Goal: Navigation & Orientation: Find specific page/section

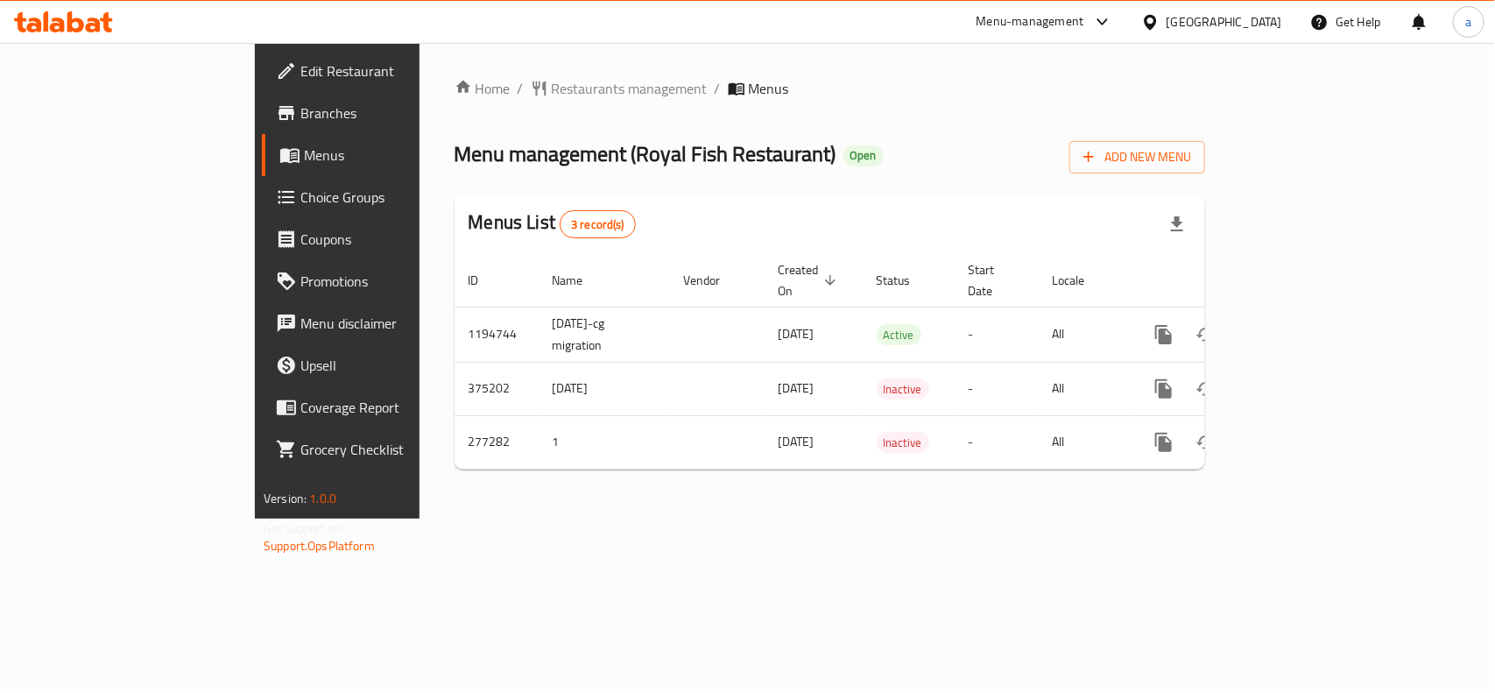
click at [1240, 25] on div "[GEOGRAPHIC_DATA]" at bounding box center [1225, 21] width 116 height 19
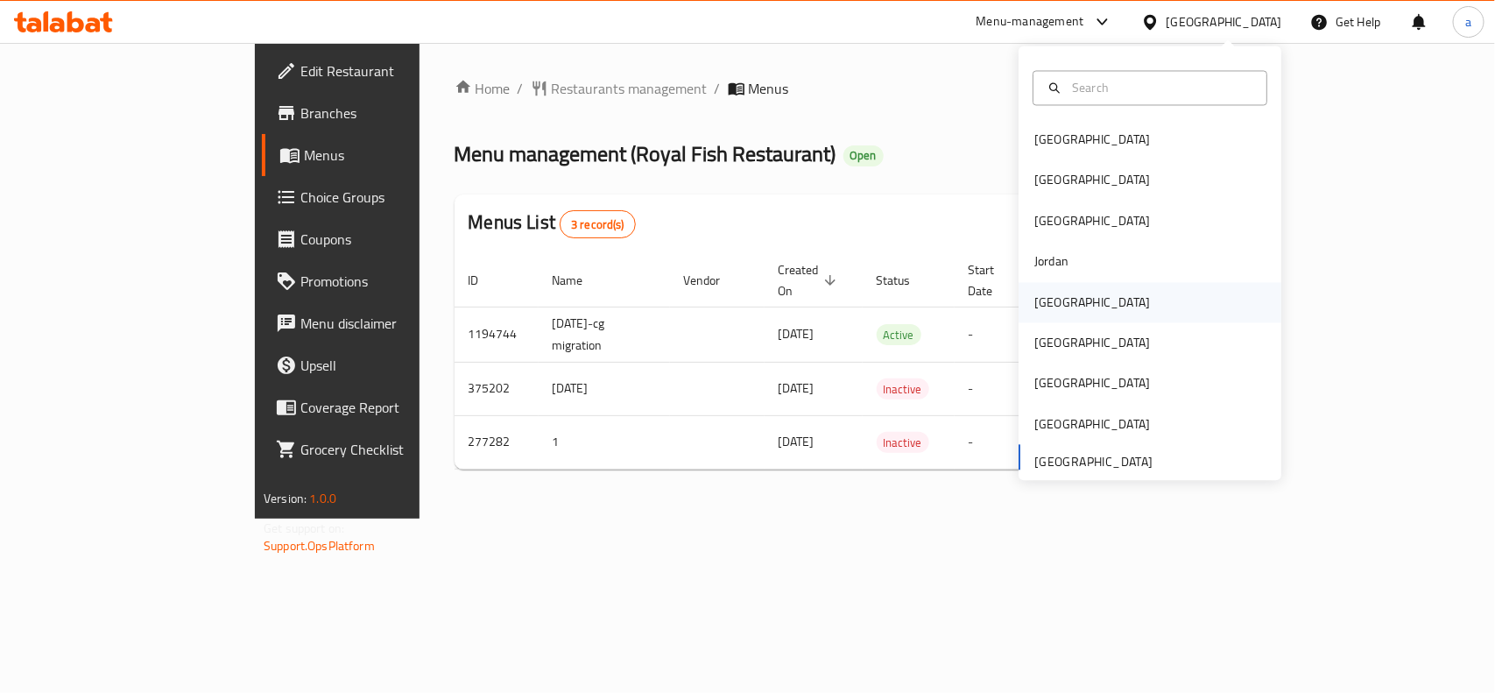
click at [1038, 312] on div "[GEOGRAPHIC_DATA]" at bounding box center [1093, 302] width 116 height 19
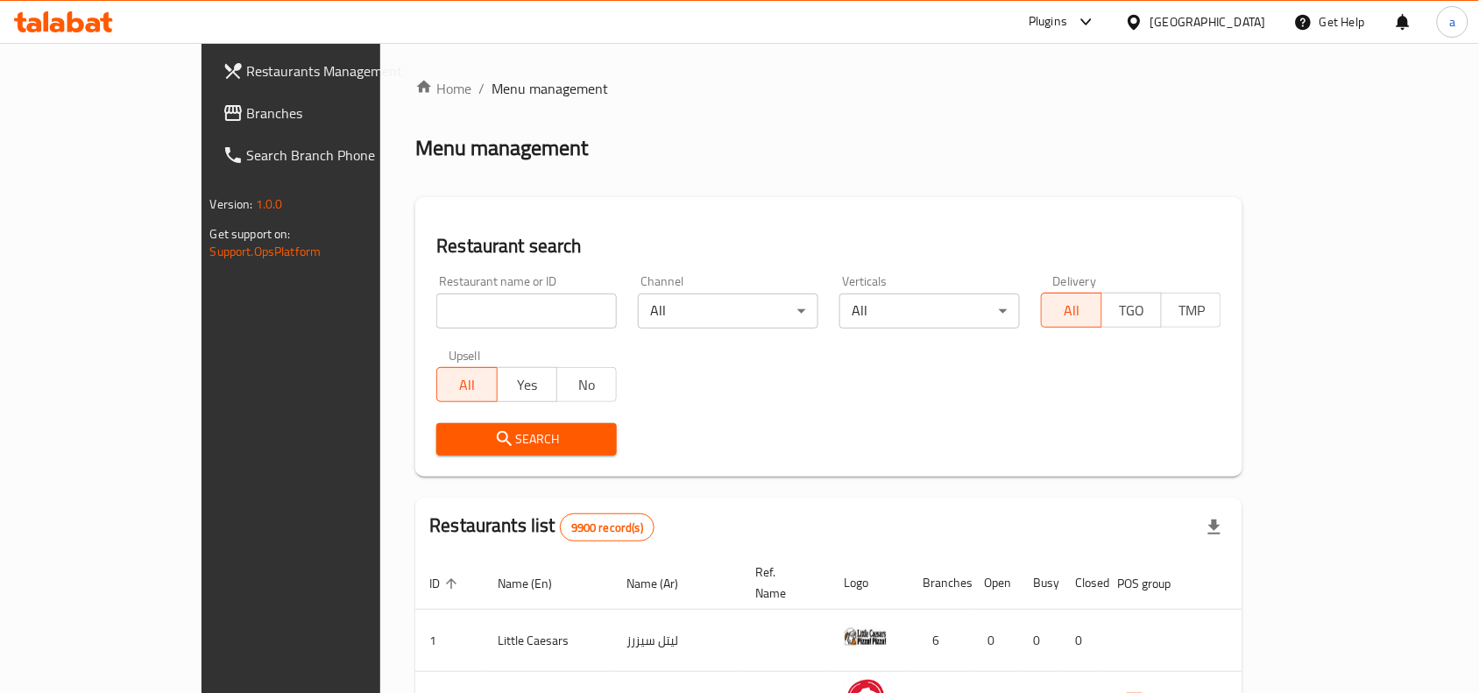
click at [208, 96] on link "Branches" at bounding box center [328, 113] width 240 height 42
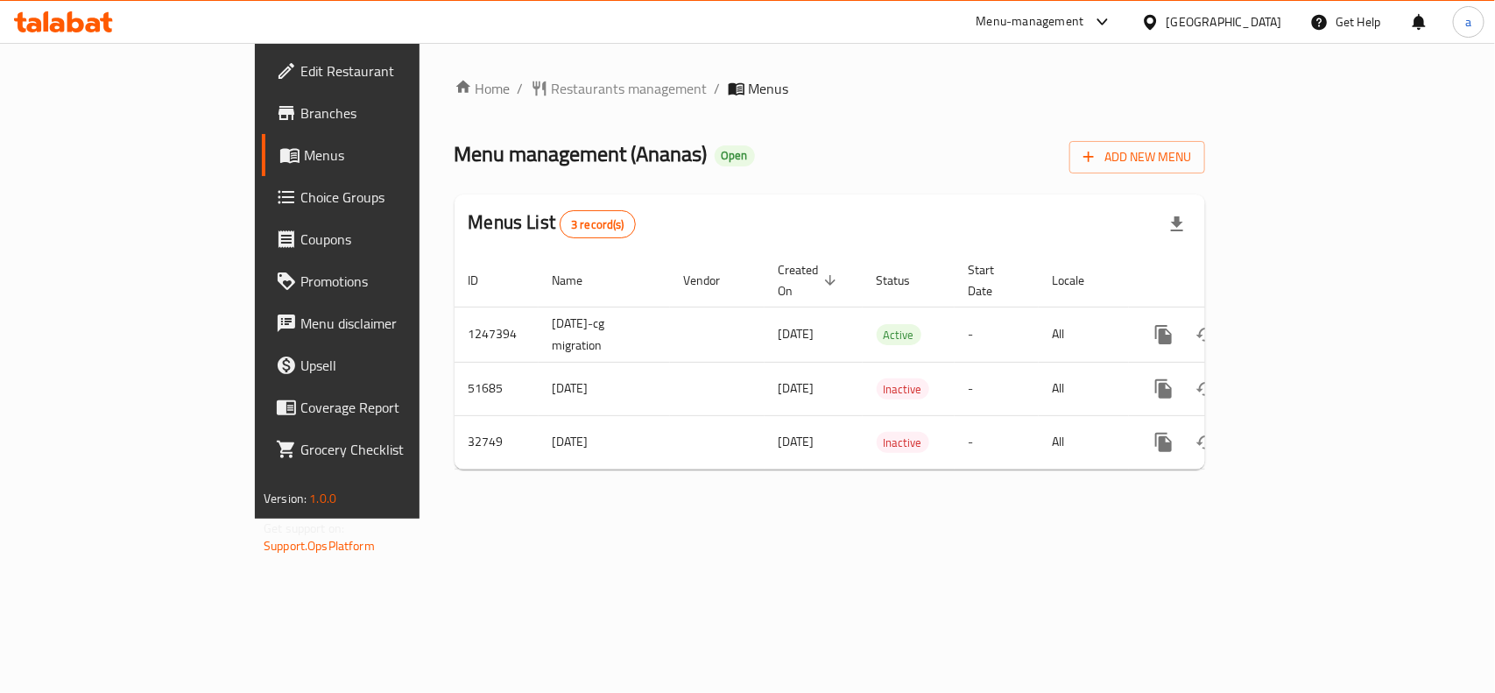
click at [1253, 23] on div "[GEOGRAPHIC_DATA]" at bounding box center [1225, 21] width 116 height 19
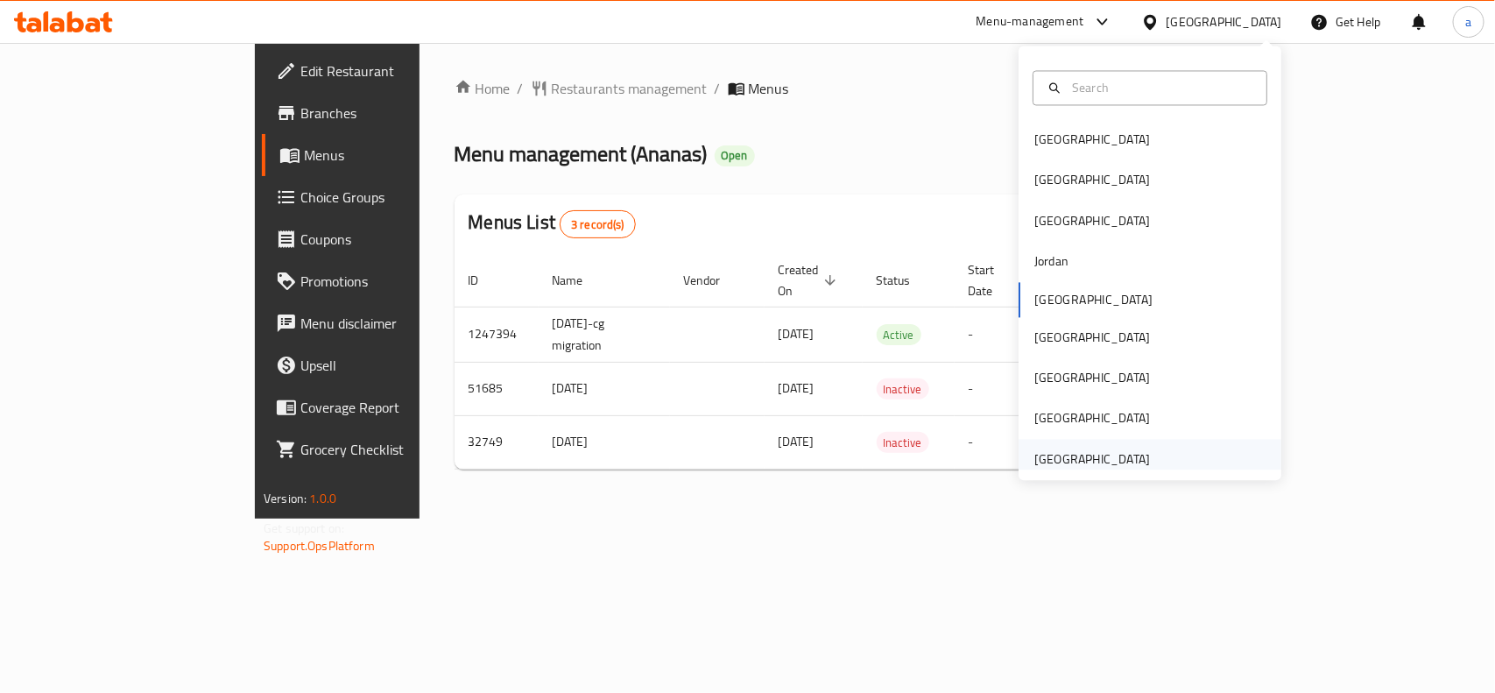
click at [1035, 458] on div "[GEOGRAPHIC_DATA]" at bounding box center [1093, 458] width 116 height 19
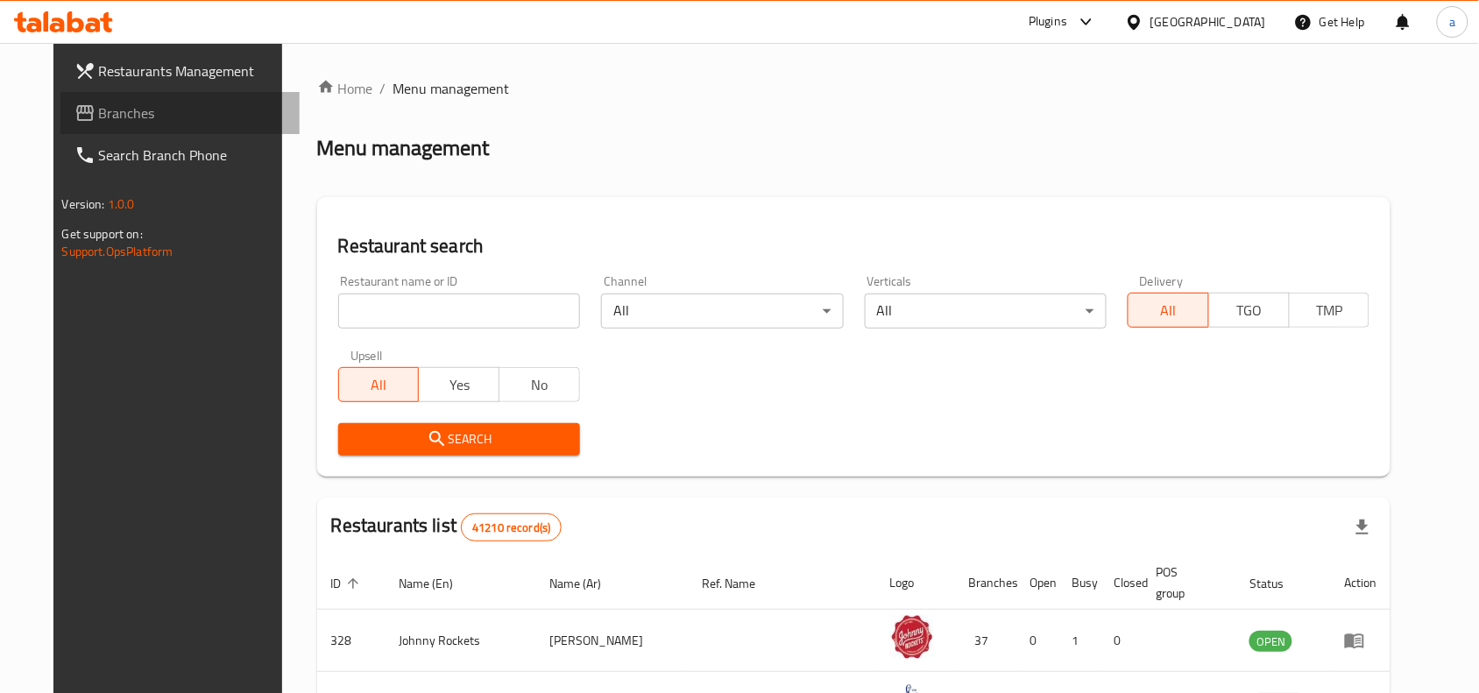
click at [106, 119] on span "Branches" at bounding box center [192, 112] width 187 height 21
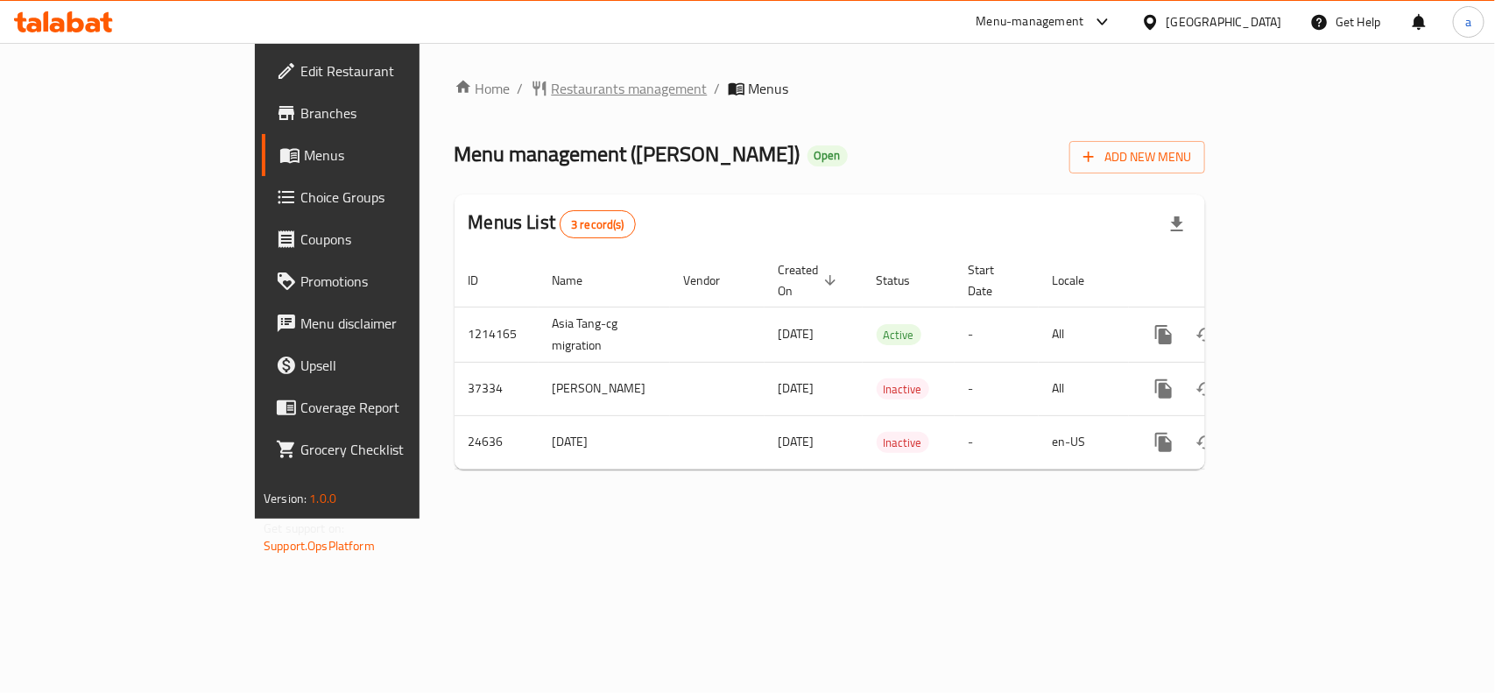
click at [552, 89] on span "Restaurants management" at bounding box center [630, 88] width 156 height 21
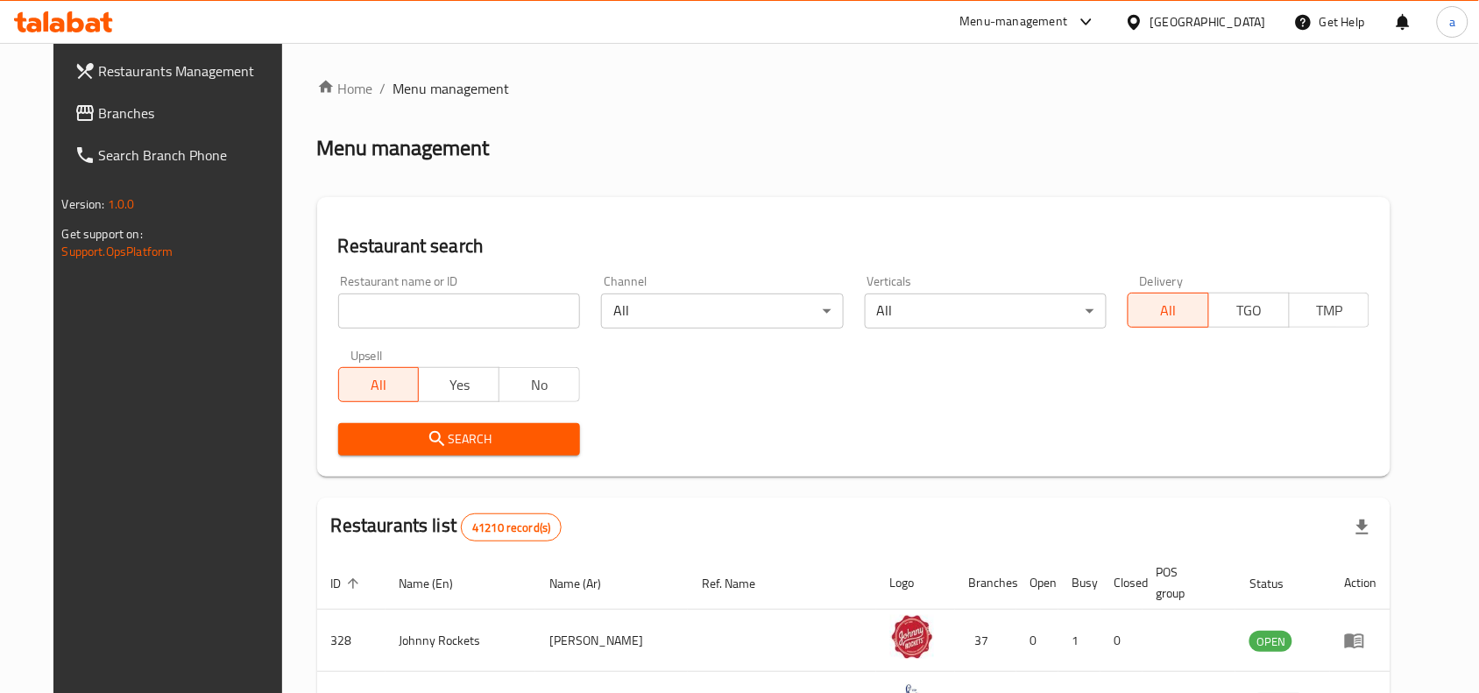
click at [134, 128] on link "Branches" at bounding box center [180, 113] width 240 height 42
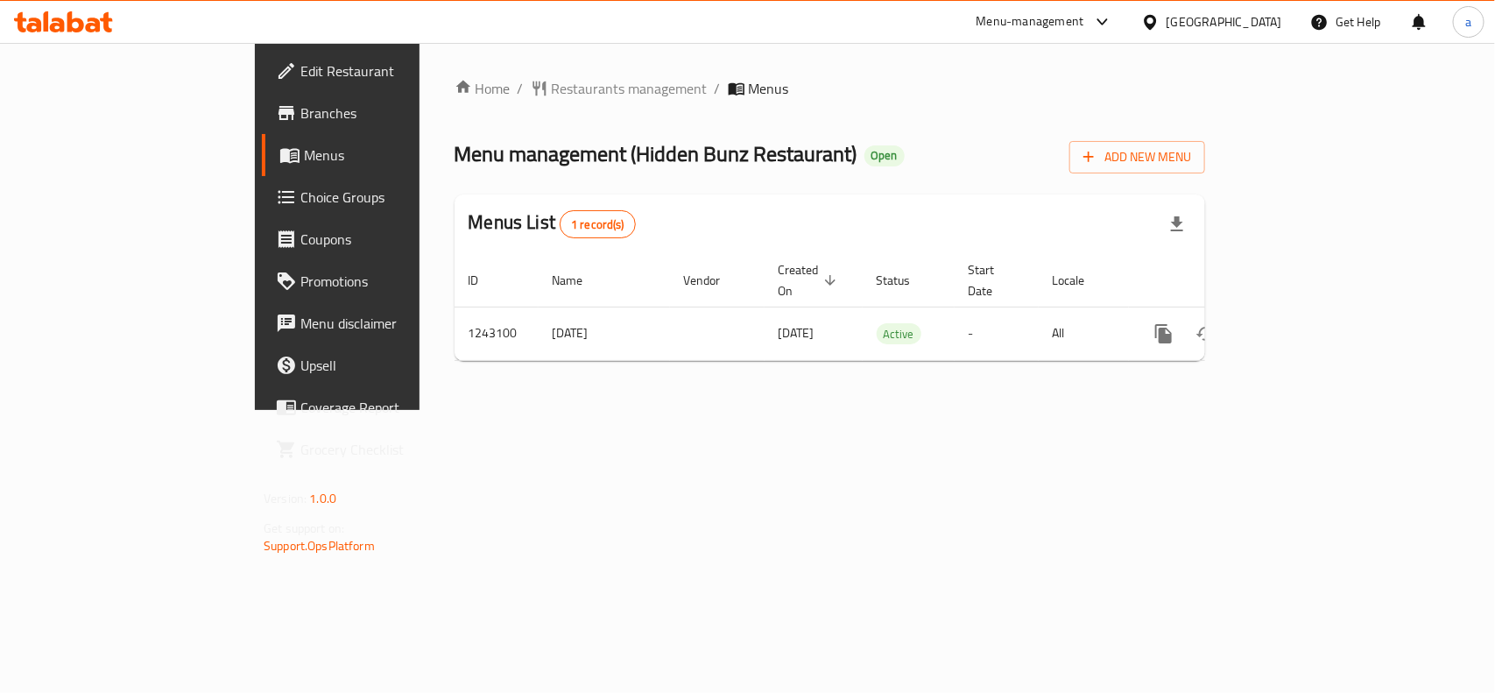
click at [1211, 25] on div "[GEOGRAPHIC_DATA]" at bounding box center [1225, 21] width 116 height 19
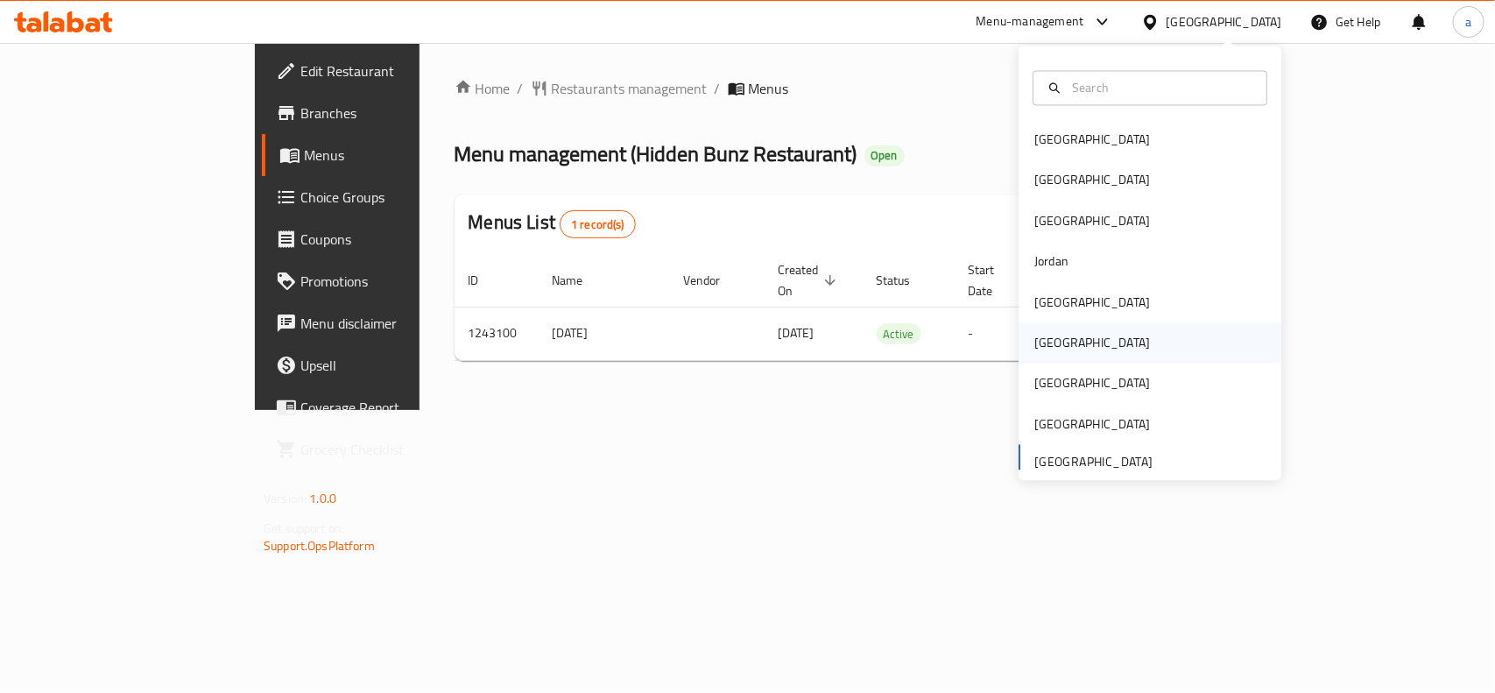
click at [1053, 344] on div "[GEOGRAPHIC_DATA]" at bounding box center [1093, 343] width 144 height 40
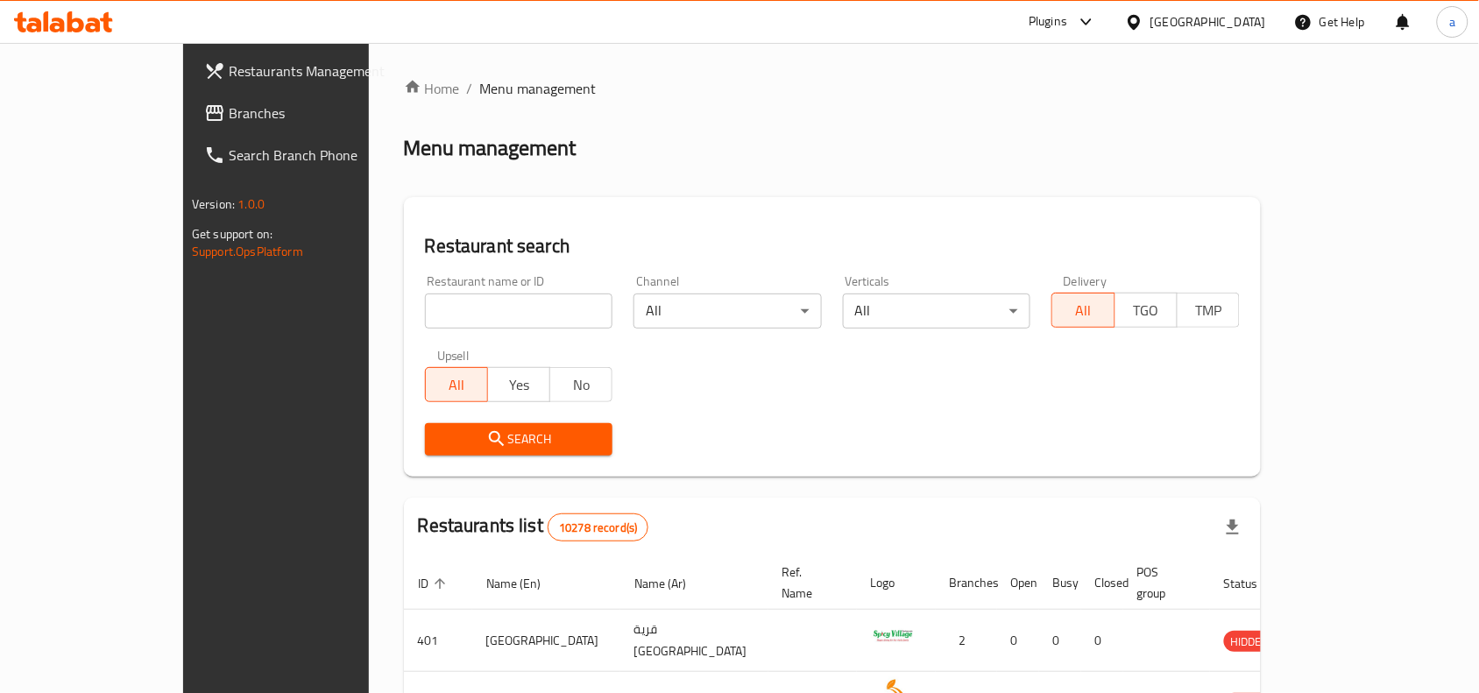
click at [229, 111] on span "Branches" at bounding box center [322, 112] width 187 height 21
